Goal: Information Seeking & Learning: Learn about a topic

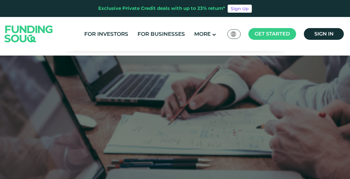
scroll to position [2960, 0]
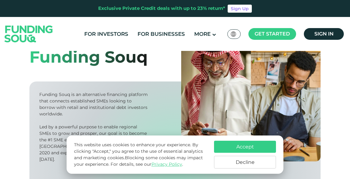
scroll to position [64, 0]
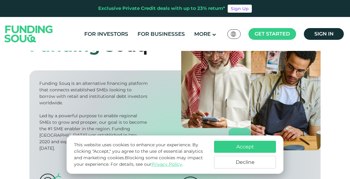
click at [240, 144] on button "Accept" at bounding box center [245, 147] width 62 height 12
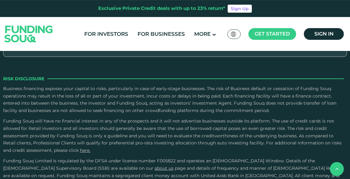
scroll to position [1126, 0]
